Goal: Entertainment & Leisure: Consume media (video, audio)

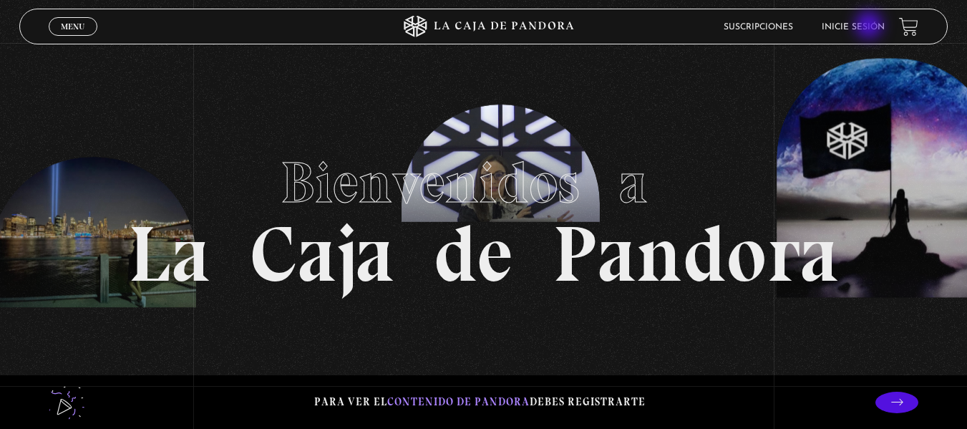
click at [871, 26] on link "Inicie sesión" at bounding box center [853, 27] width 63 height 9
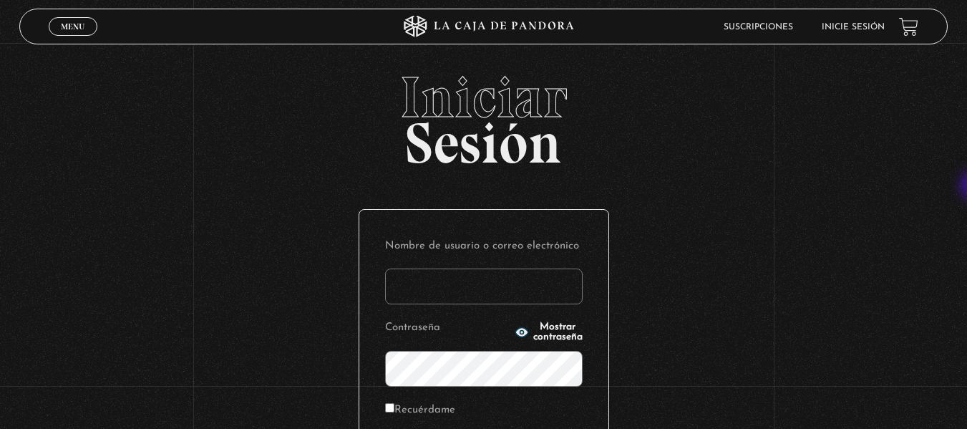
type input "stephanie.chavarriavillegas@outlook.com"
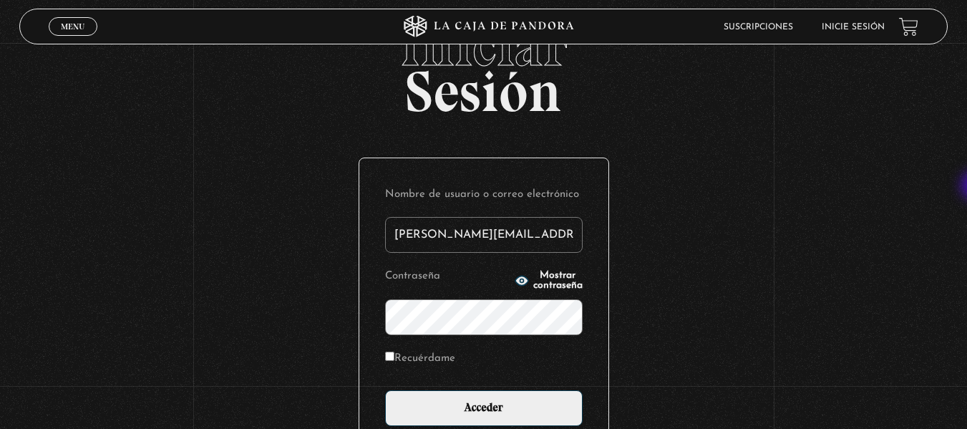
scroll to position [56, 0]
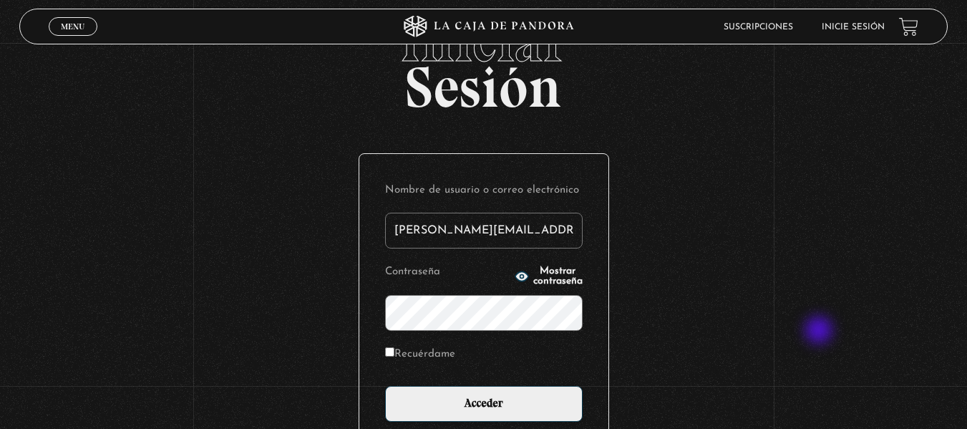
click at [821, 332] on div "Iniciar Sesión Nombre de usuario o correo electrónico stephanie.chavarriavilleg…" at bounding box center [483, 287] width 967 height 549
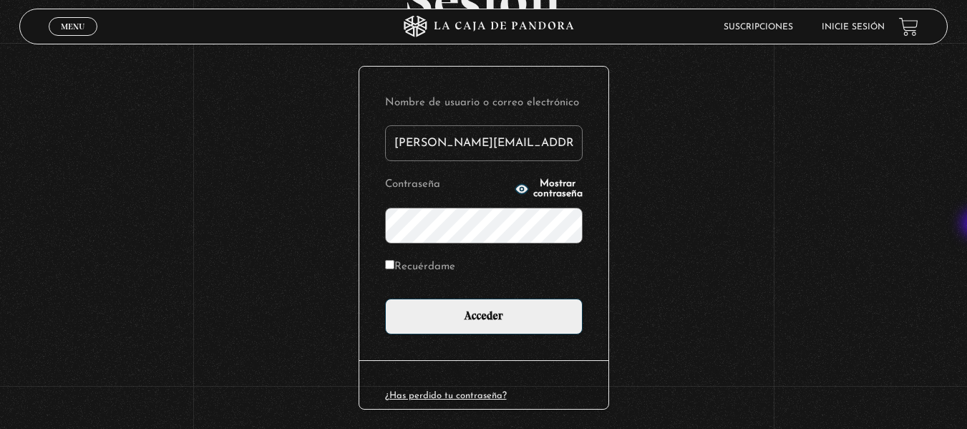
scroll to position [145, 0]
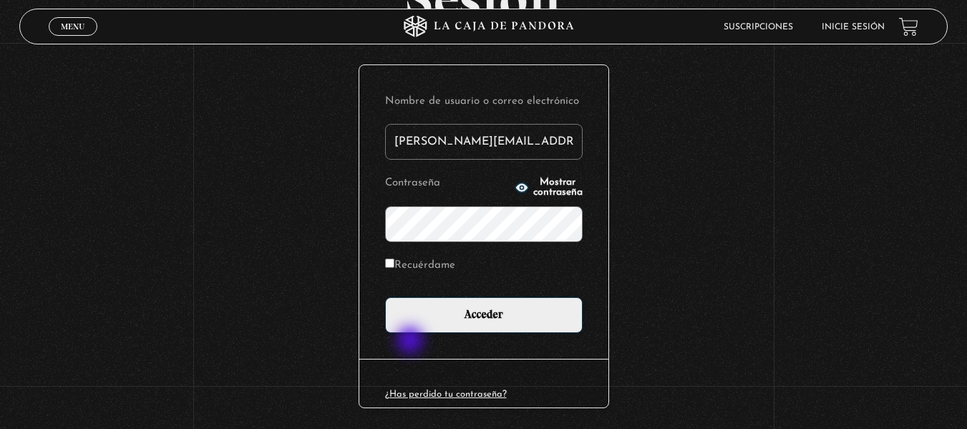
click at [412, 277] on label "Recuérdame" at bounding box center [420, 266] width 70 height 22
click at [395, 268] on input "Recuérdame" at bounding box center [389, 263] width 9 height 9
checkbox input "true"
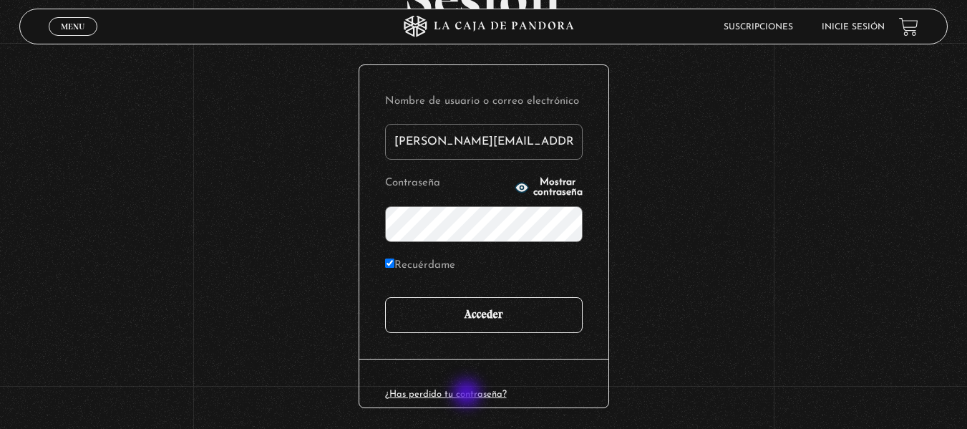
click at [468, 333] on input "Acceder" at bounding box center [484, 315] width 198 height 36
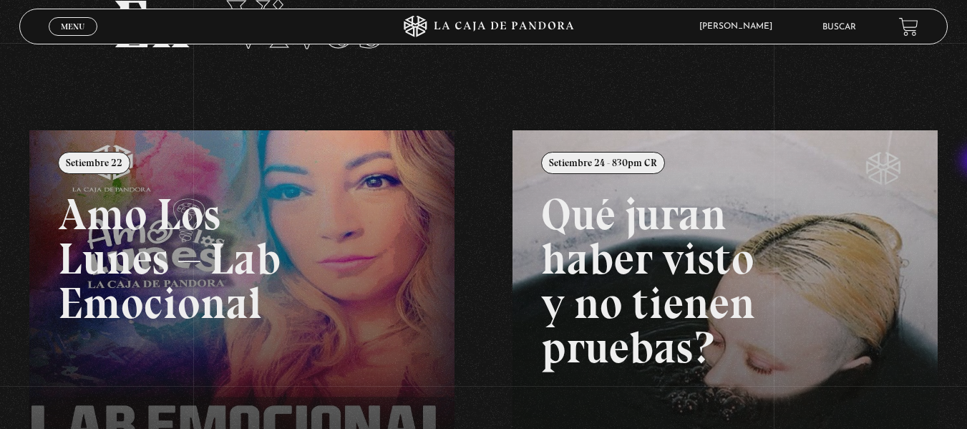
scroll to position [94, 0]
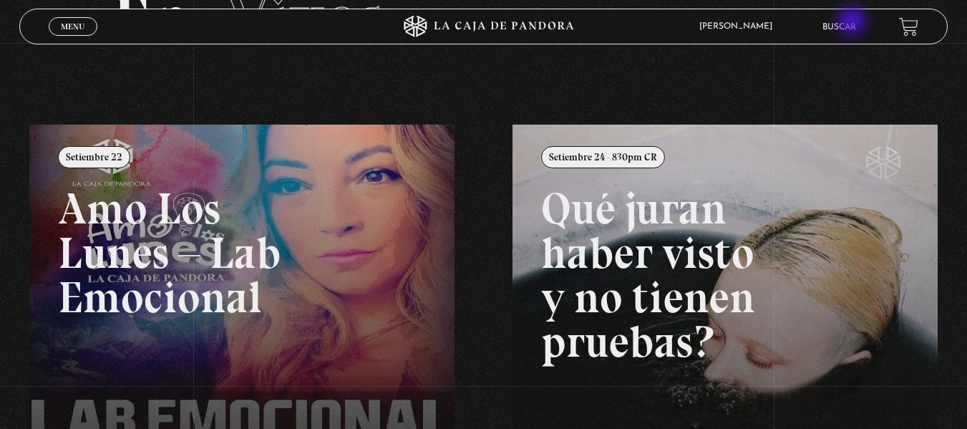
click at [854, 23] on link "Buscar" at bounding box center [840, 27] width 34 height 9
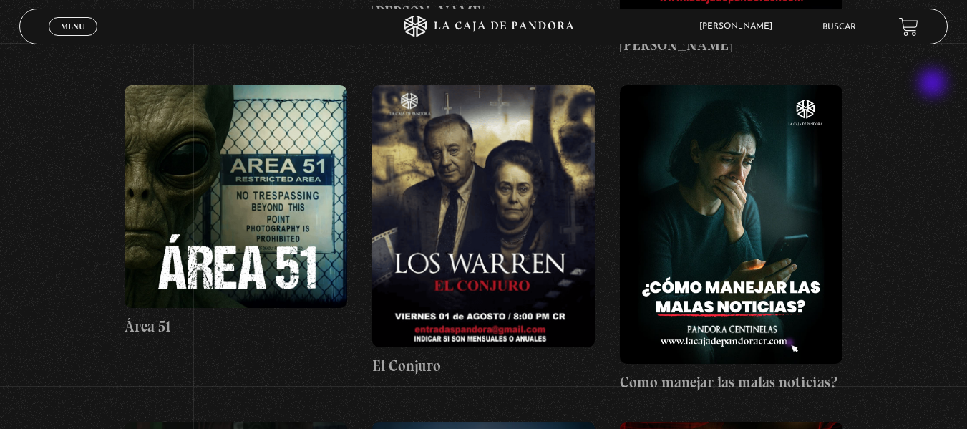
scroll to position [573, 0]
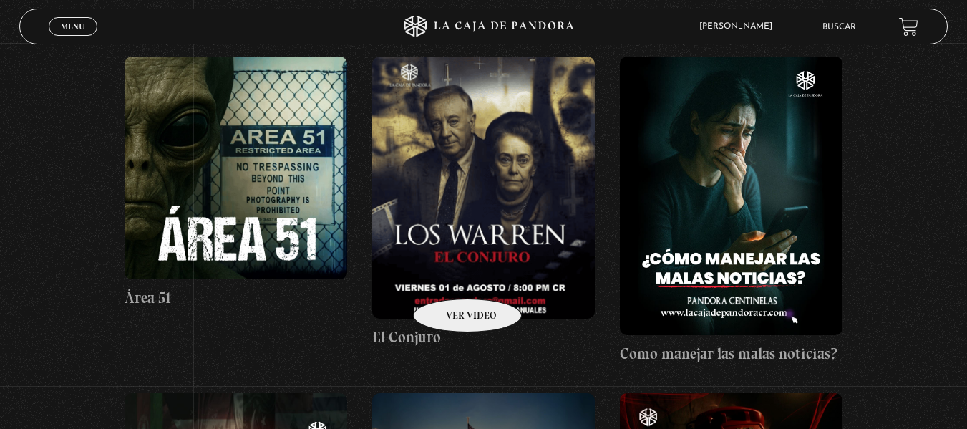
click at [449, 277] on figure at bounding box center [483, 188] width 223 height 263
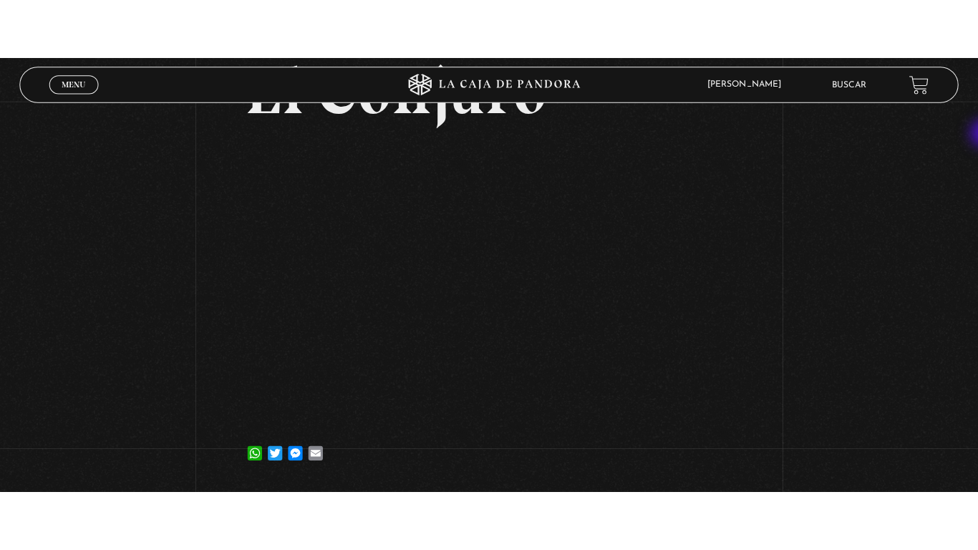
scroll to position [132, 0]
